Goal: Information Seeking & Learning: Find specific fact

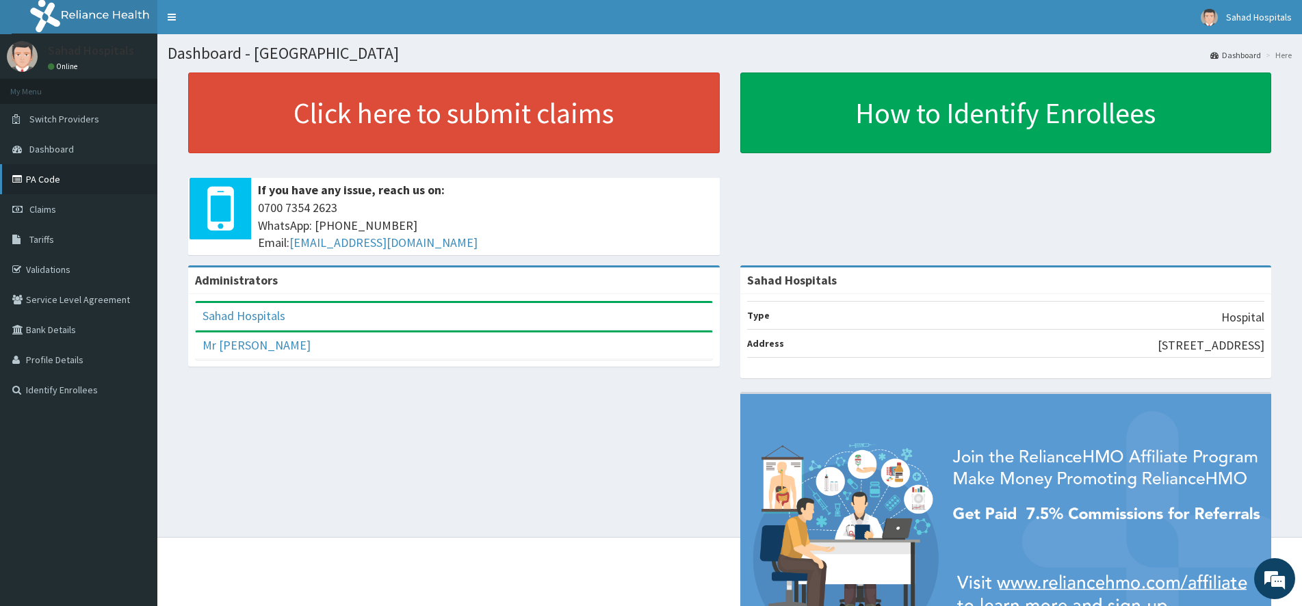
click at [40, 175] on link "PA Code" at bounding box center [78, 179] width 157 height 30
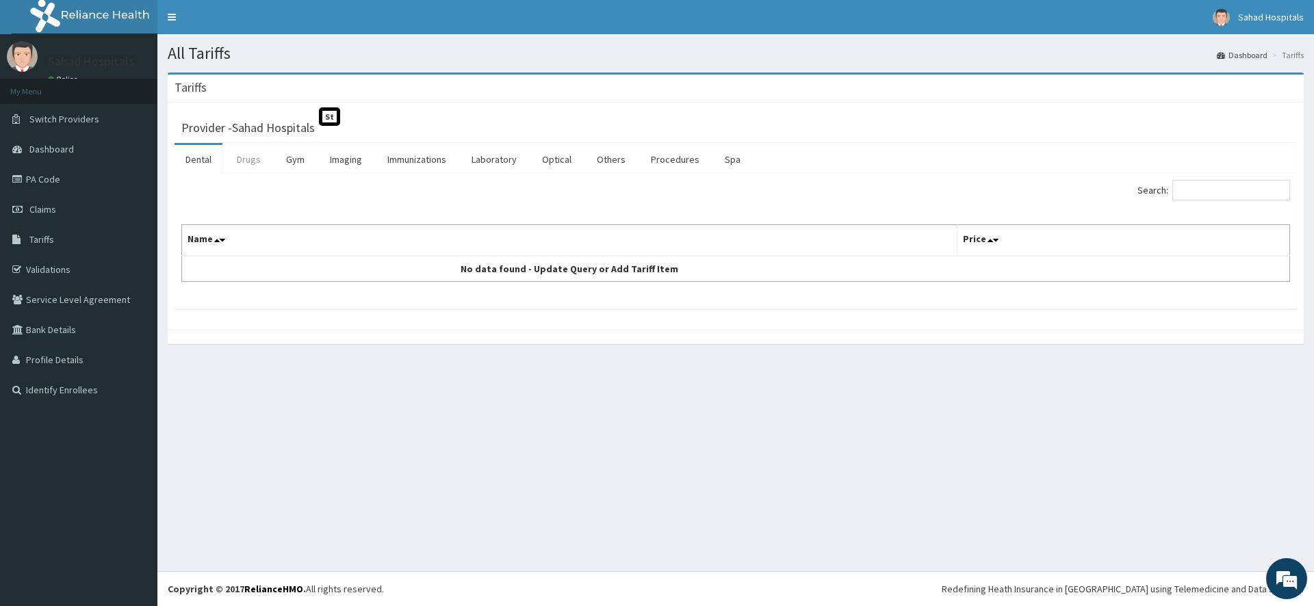
click at [250, 174] on link "Drugs" at bounding box center [249, 159] width 46 height 29
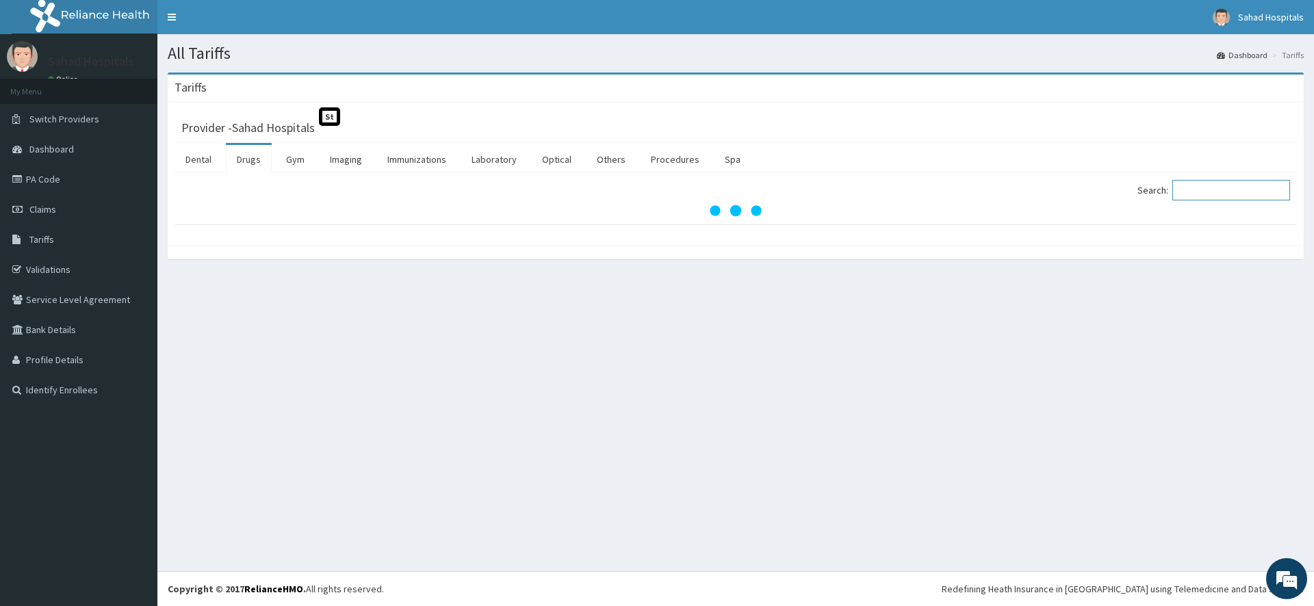
click at [1235, 186] on input "Search:" at bounding box center [1231, 190] width 118 height 21
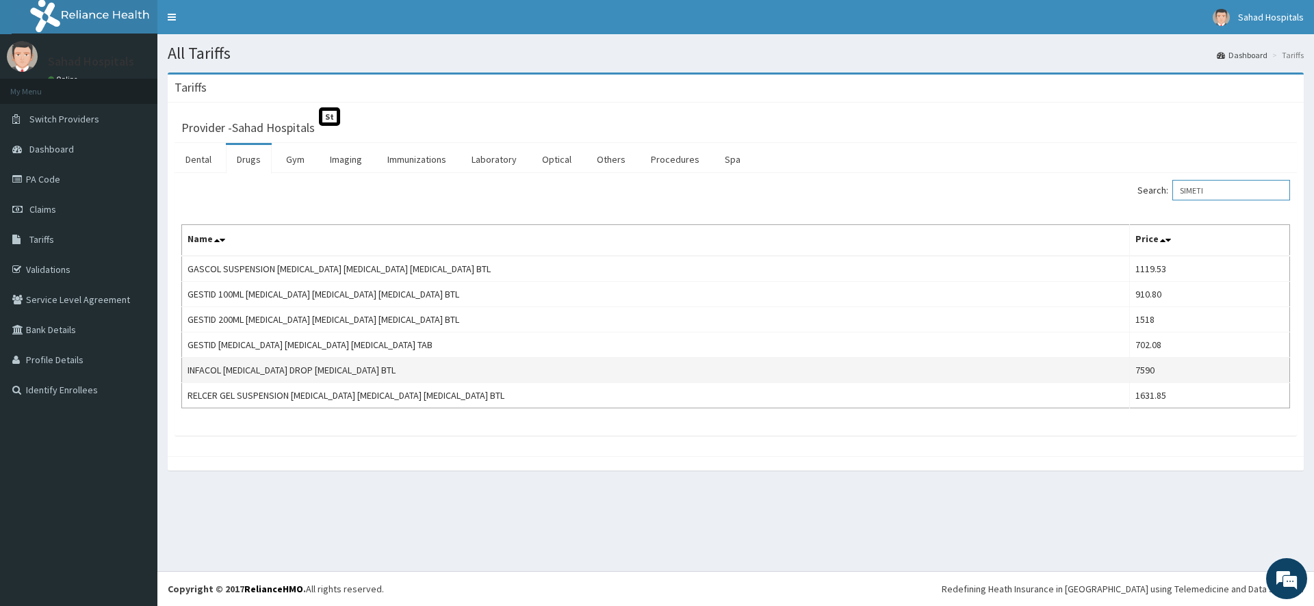
type input "SIMETI"
drag, startPoint x: 190, startPoint y: 369, endPoint x: 385, endPoint y: 371, distance: 195.8
click at [385, 371] on td "INFACOL [MEDICAL_DATA] DROP [MEDICAL_DATA] BTL" at bounding box center [656, 370] width 948 height 25
click at [183, 374] on td "INFACOL [MEDICAL_DATA] DROP [MEDICAL_DATA] BTL" at bounding box center [656, 370] width 948 height 25
drag, startPoint x: 188, startPoint y: 368, endPoint x: 378, endPoint y: 379, distance: 190.6
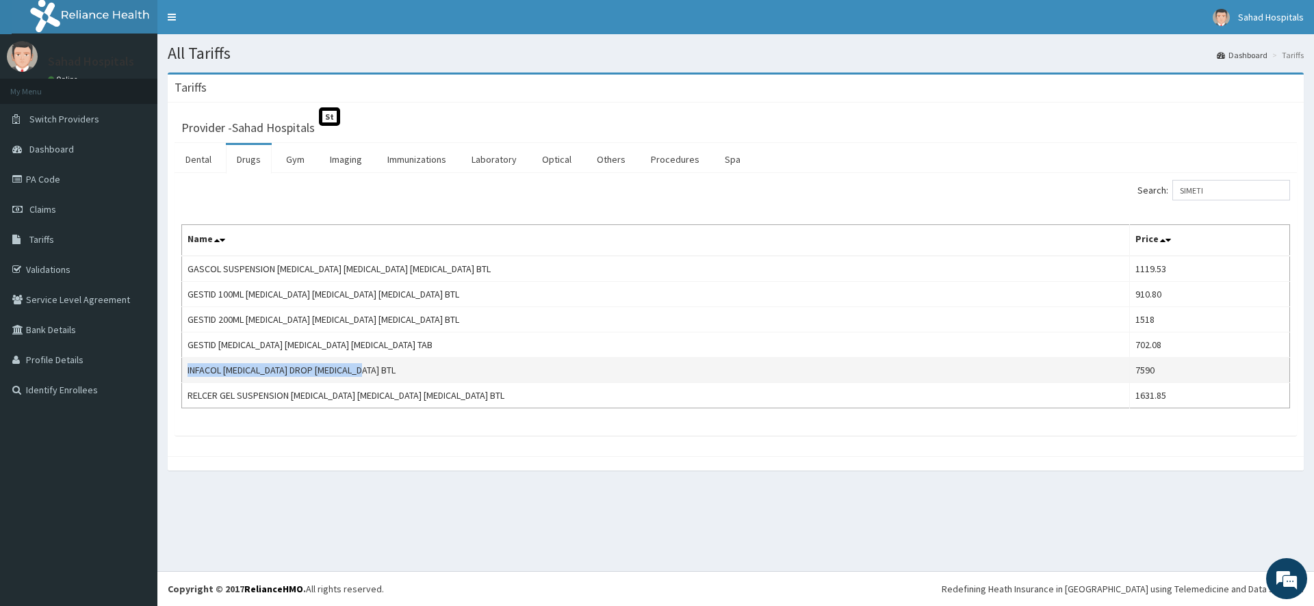
click at [378, 379] on td "INFACOL [MEDICAL_DATA] DROP [MEDICAL_DATA] BTL" at bounding box center [656, 370] width 948 height 25
copy td "INFACOL [MEDICAL_DATA] DROP [MEDICAL_DATA] BTL"
drag, startPoint x: 188, startPoint y: 344, endPoint x: 495, endPoint y: 348, distance: 307.3
click at [495, 348] on td "GESTID [MEDICAL_DATA] [MEDICAL_DATA] [MEDICAL_DATA] TAB" at bounding box center [656, 345] width 948 height 25
copy td "GESTID [MEDICAL_DATA] [MEDICAL_DATA] [MEDICAL_DATA] TAB"
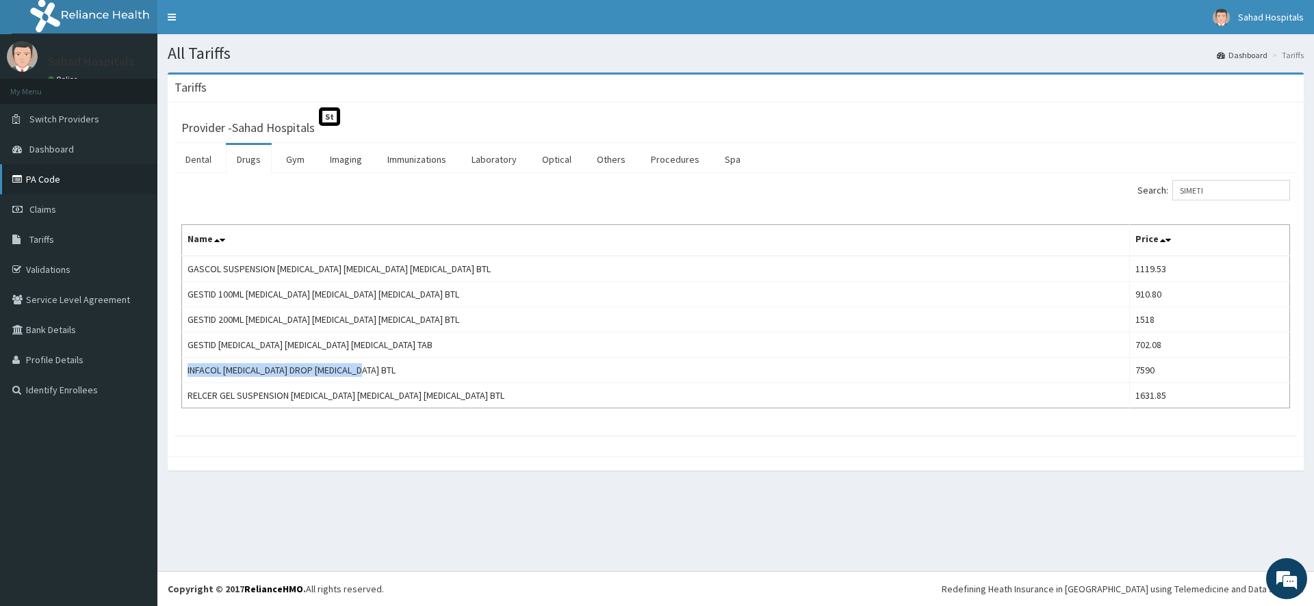
click at [55, 169] on link "PA Code" at bounding box center [78, 179] width 157 height 30
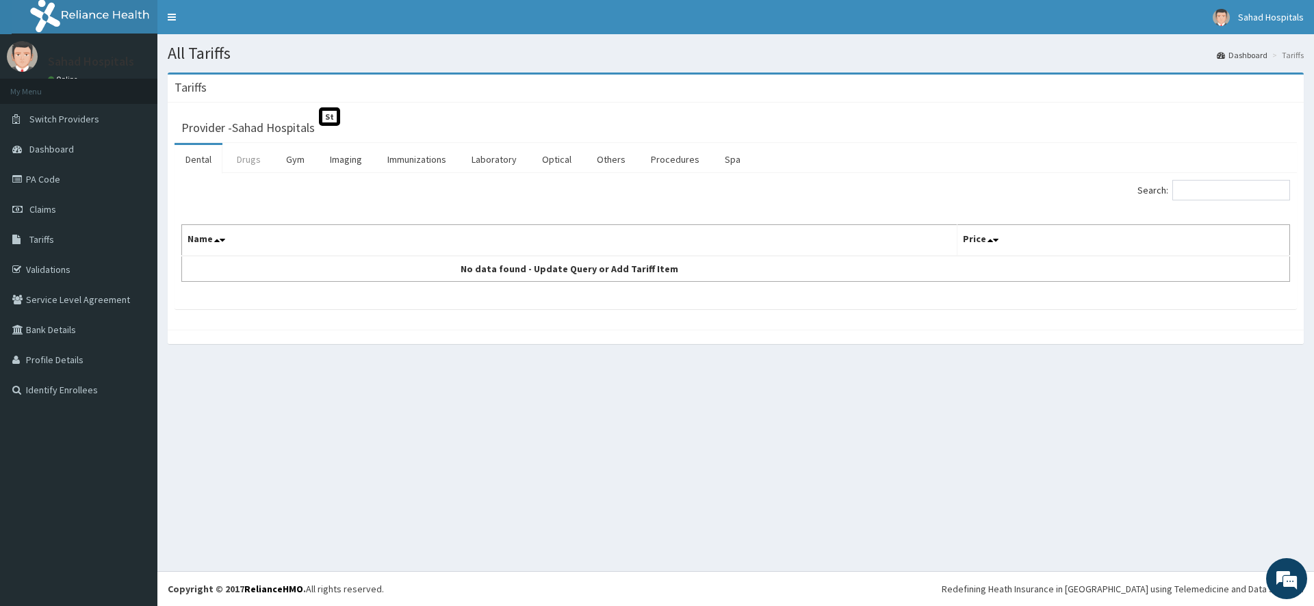
click at [254, 156] on link "Drugs" at bounding box center [249, 159] width 46 height 29
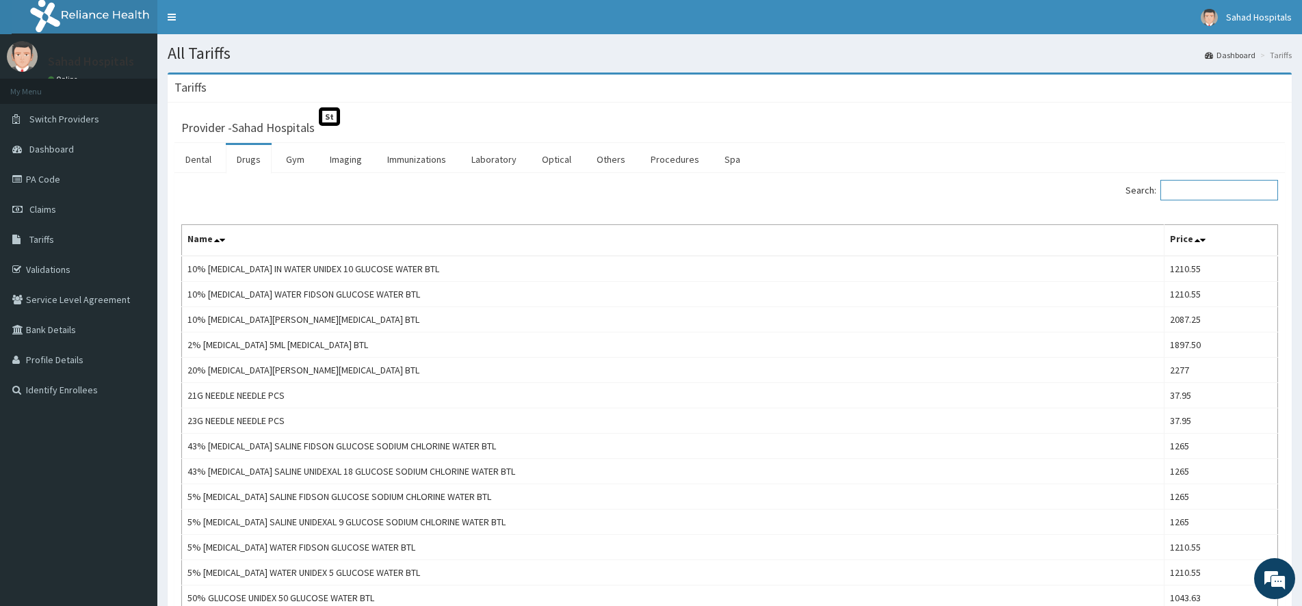
click at [1209, 190] on input "Search:" at bounding box center [1220, 190] width 118 height 21
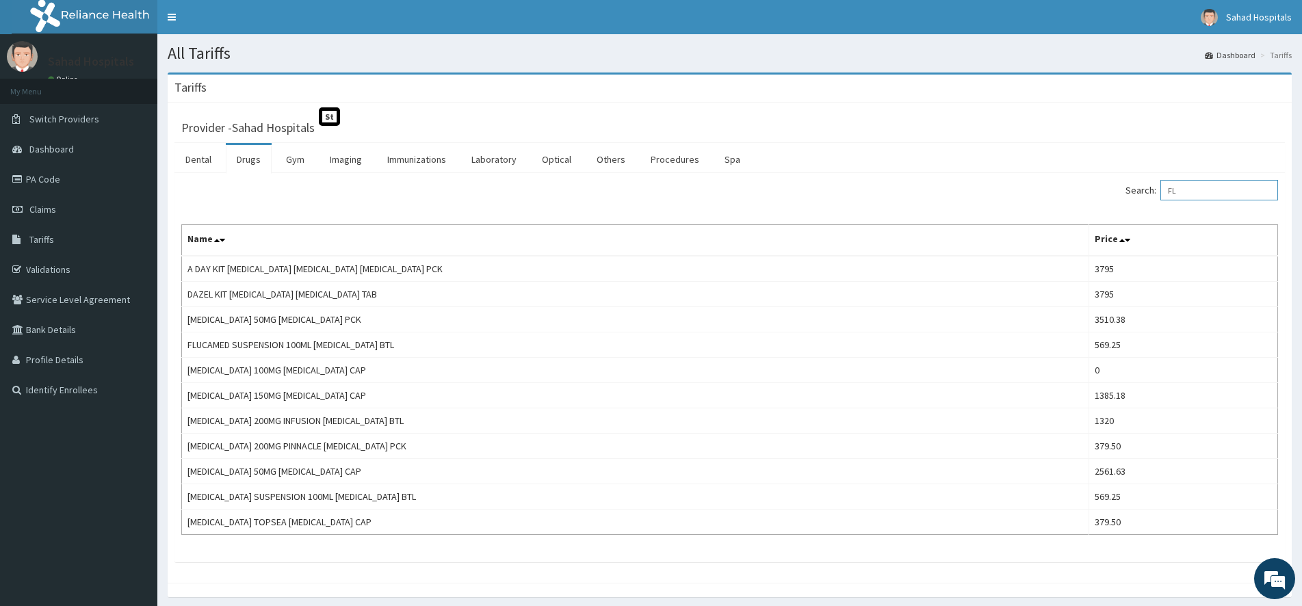
type input "F"
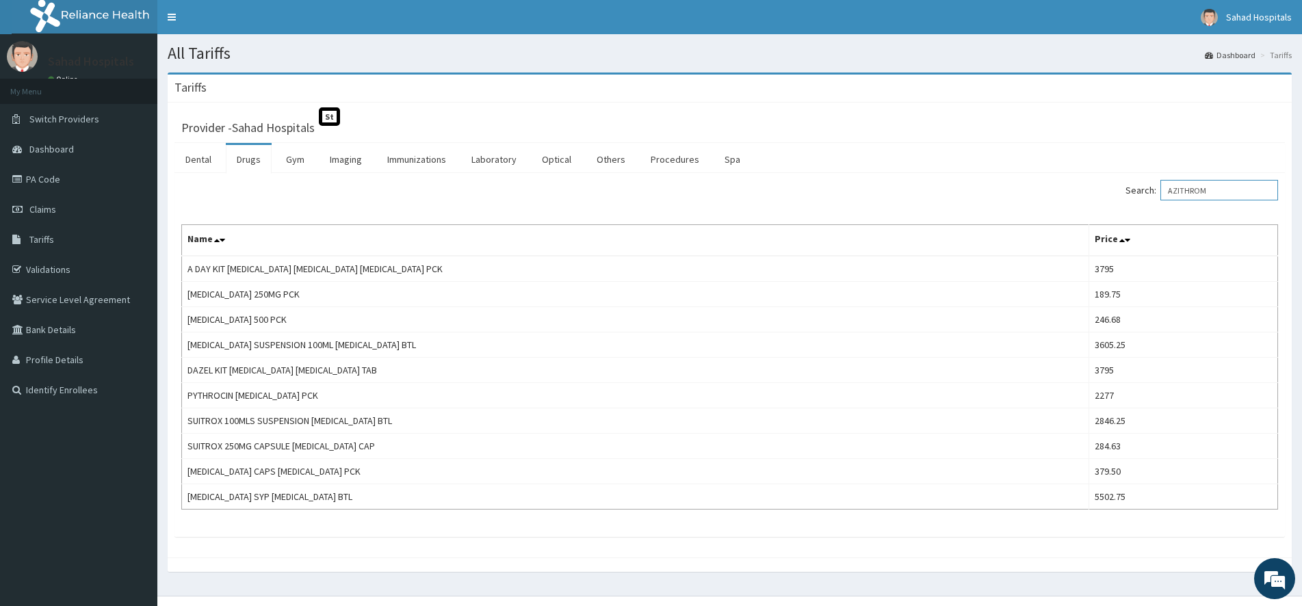
type input "AZITHROM"
